Goal: Check status: Check status

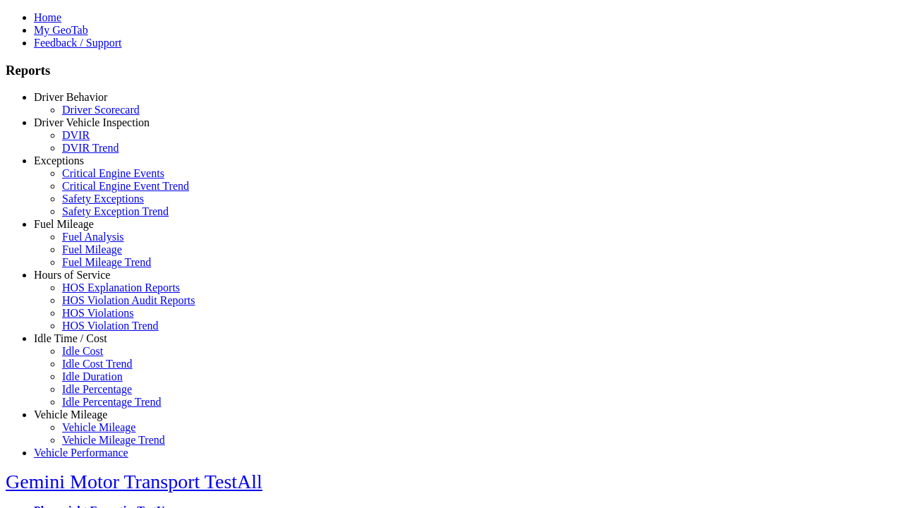
click at [81, 230] on link "Fuel Mileage" at bounding box center [64, 224] width 60 height 12
click at [92, 268] on link "Fuel Mileage Trend" at bounding box center [106, 262] width 89 height 12
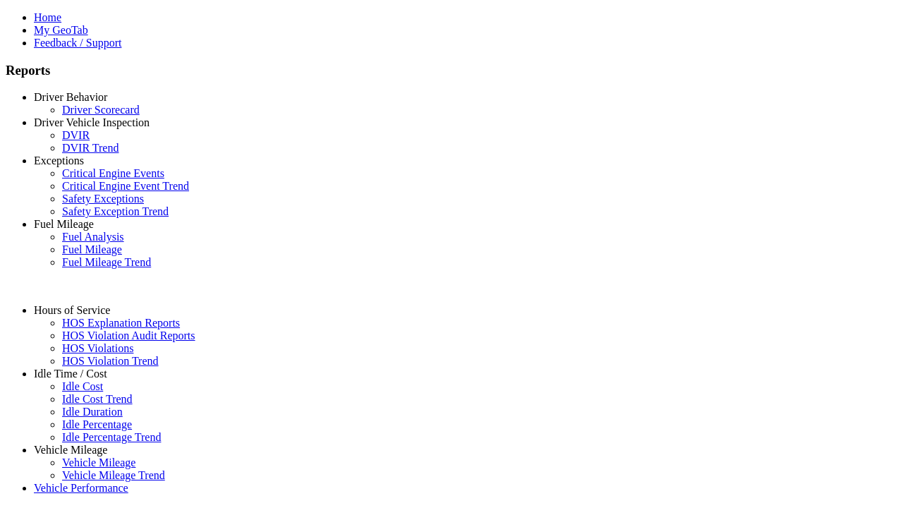
select select "**********"
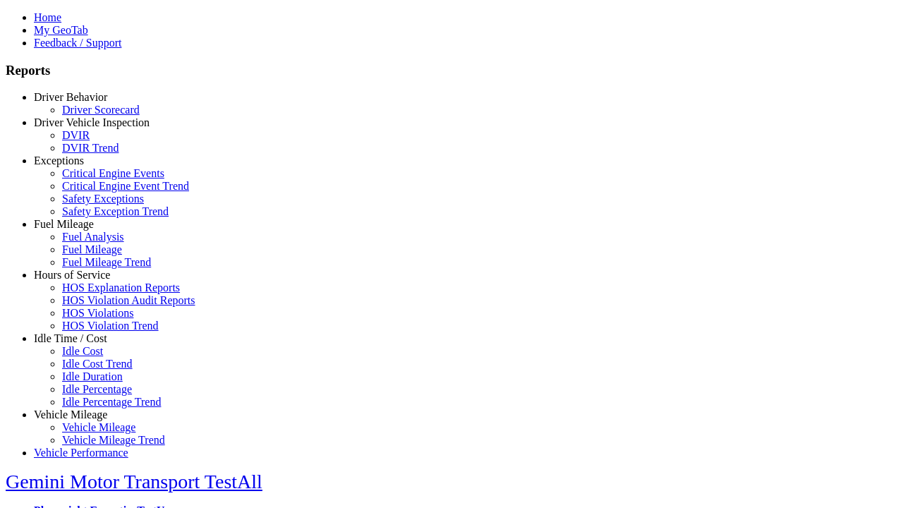
type input "**********"
